Goal: Task Accomplishment & Management: Use online tool/utility

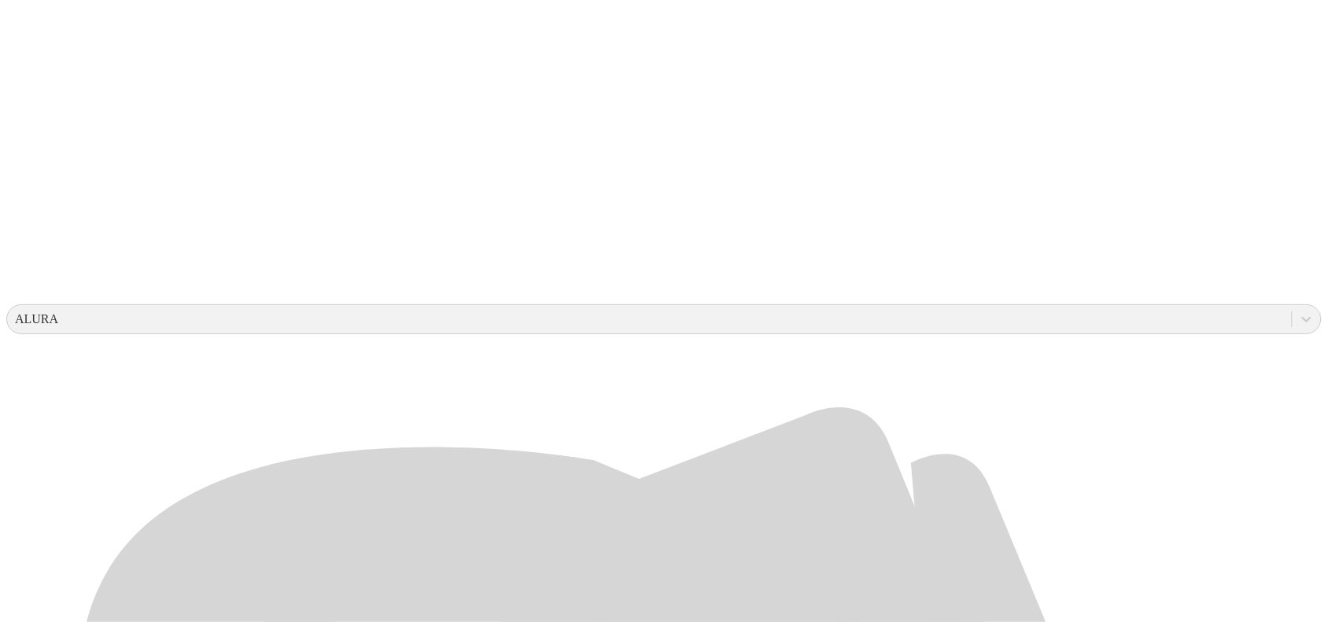
scroll to position [590, 0]
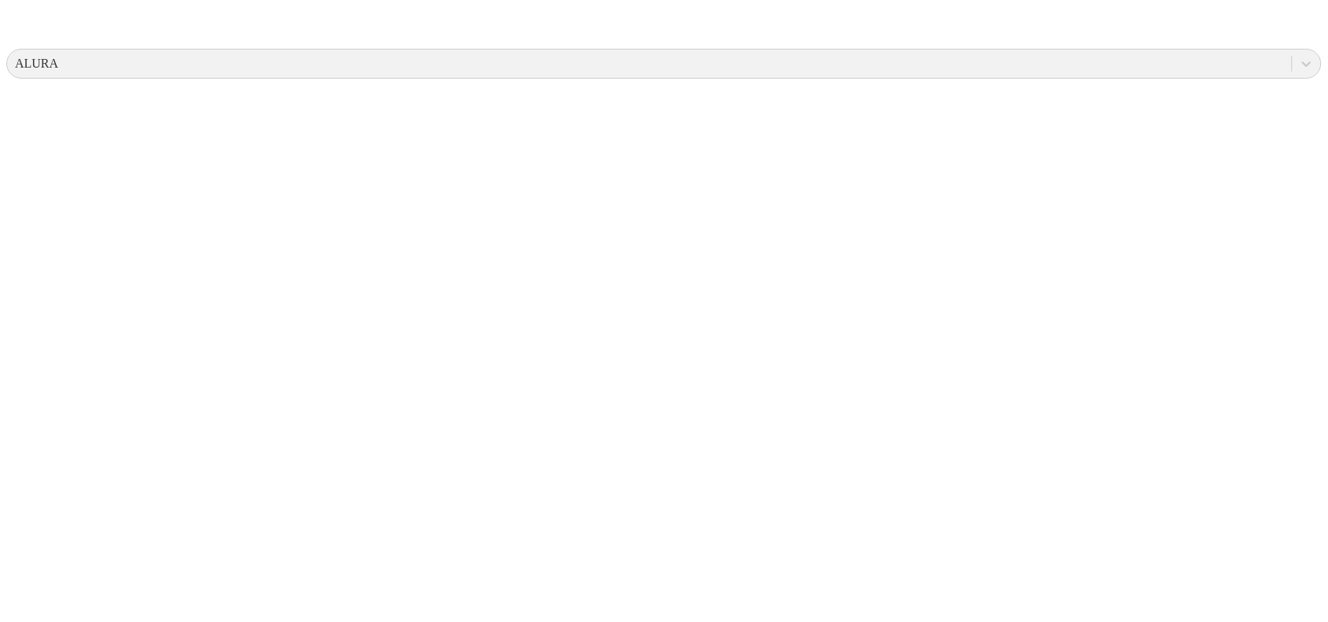
scroll to position [0, 0]
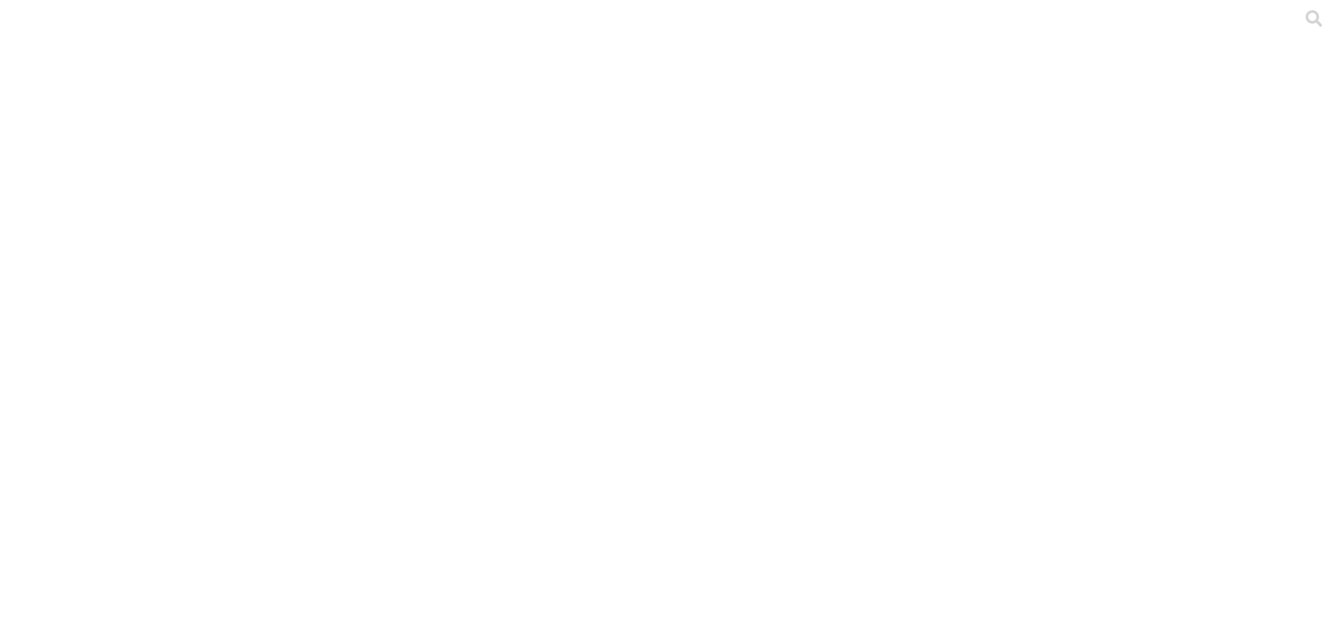
click at [337, 194] on div at bounding box center [677, 311] width 1343 height 622
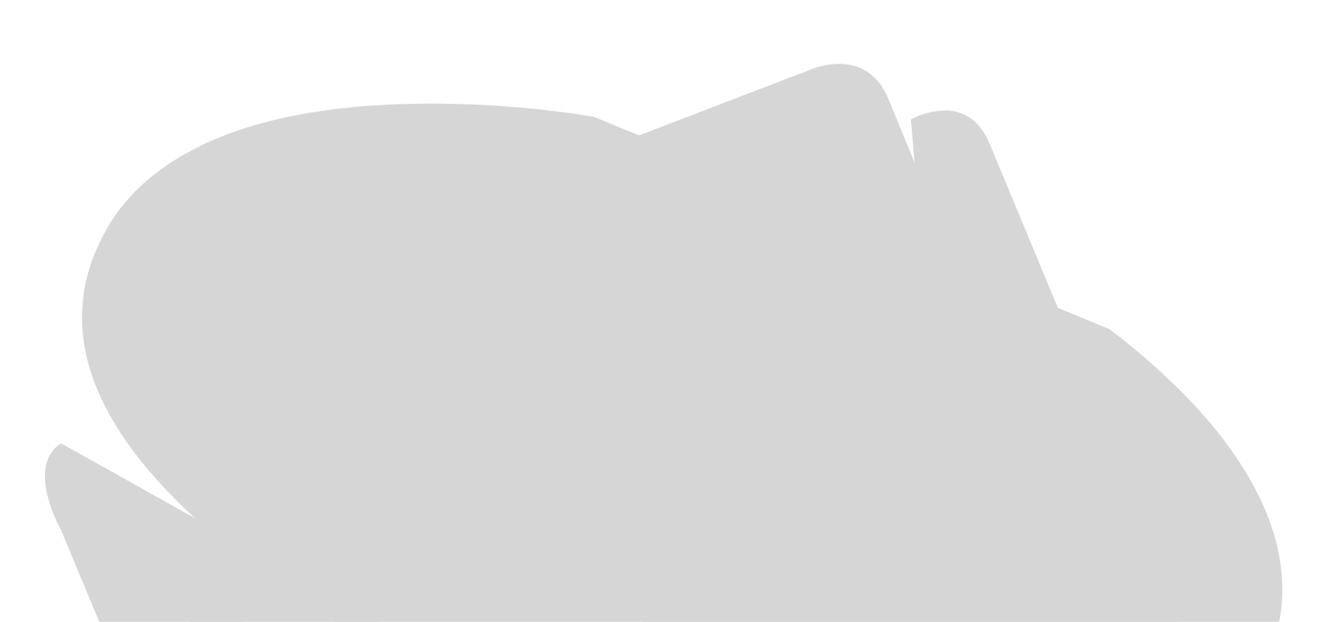
scroll to position [744, 0]
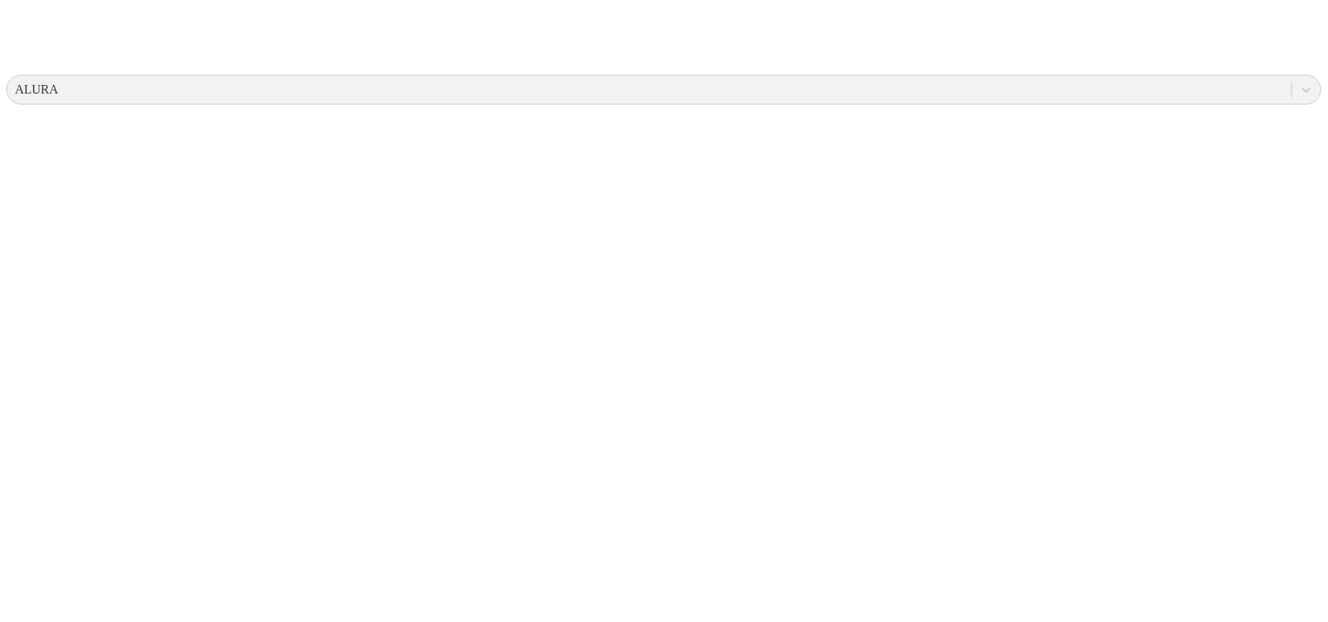
scroll to position [0, 0]
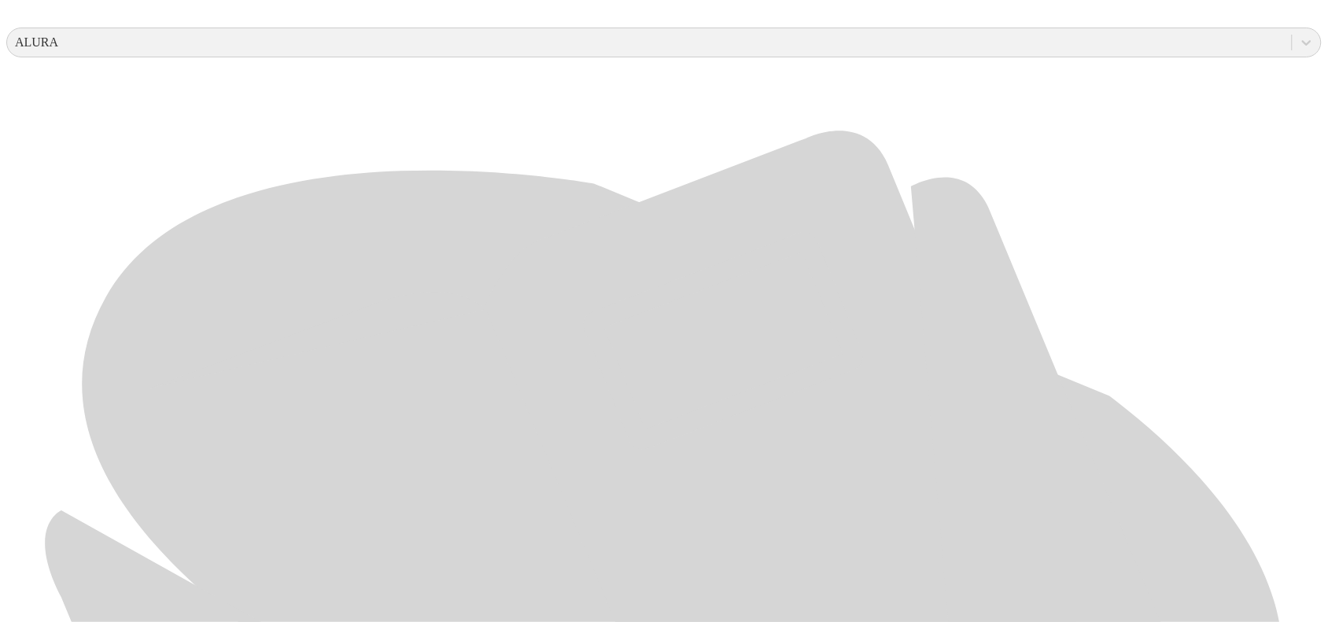
scroll to position [744, 0]
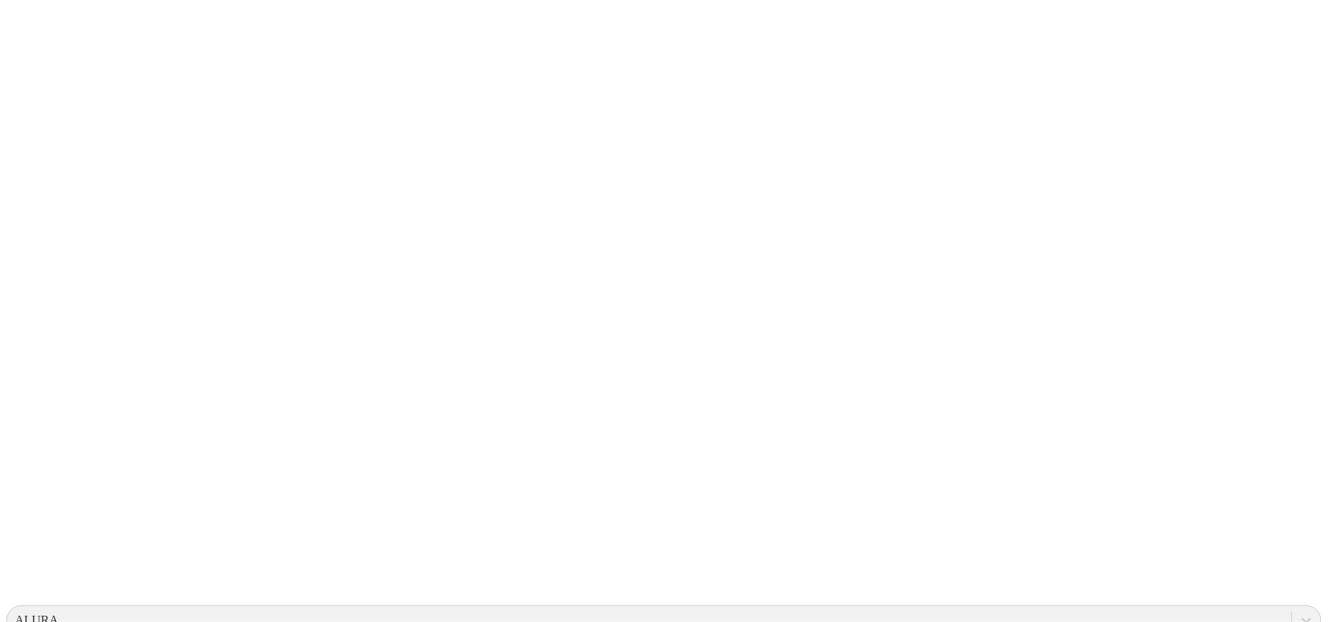
scroll to position [0, 0]
